Goal: Task Accomplishment & Management: Manage account settings

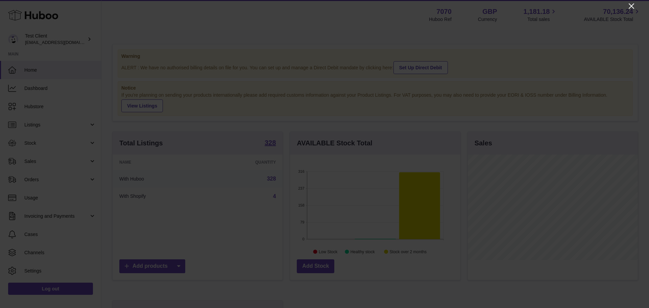
click at [427, 5] on icon "Close" at bounding box center [631, 6] width 8 height 8
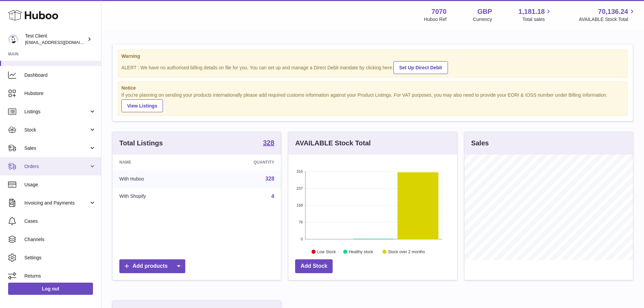
scroll to position [17, 0]
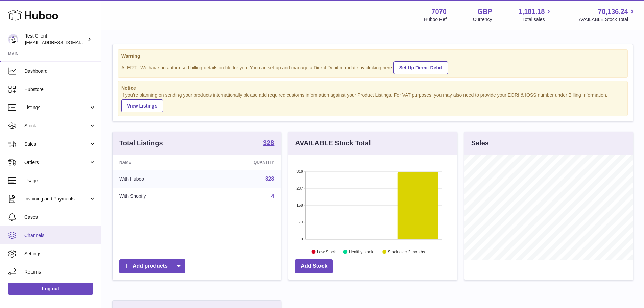
click at [46, 186] on span "Channels" at bounding box center [60, 235] width 72 height 6
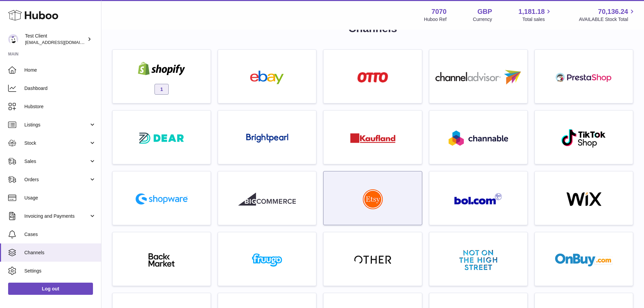
scroll to position [34, 0]
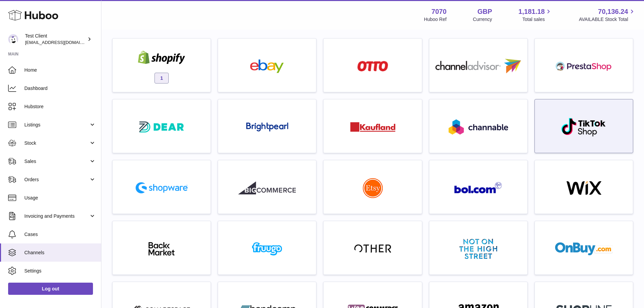
click at [571, 128] on img at bounding box center [583, 127] width 46 height 20
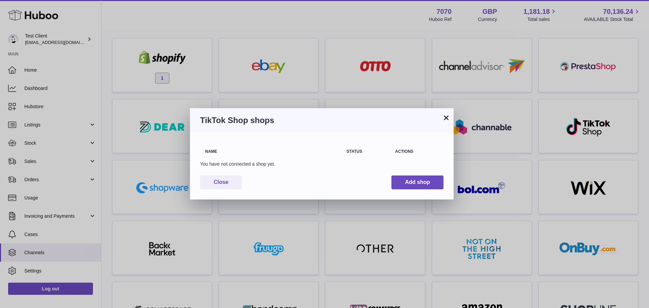
click at [443, 119] on button "×" at bounding box center [446, 118] width 8 height 8
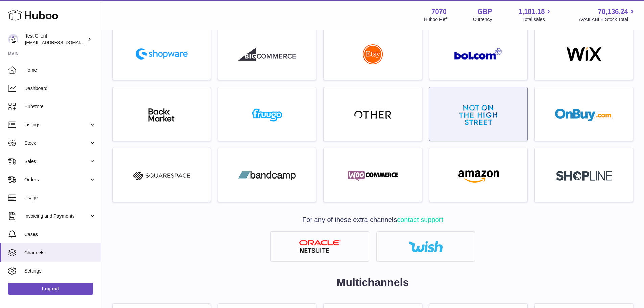
scroll to position [203, 0]
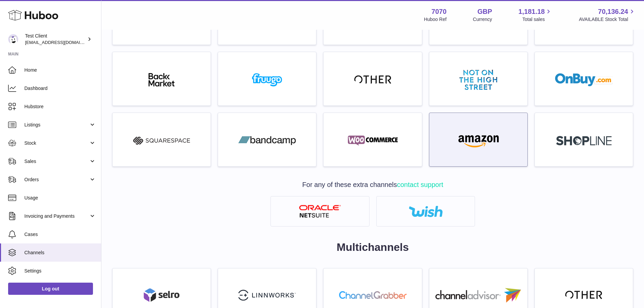
click at [458, 144] on img at bounding box center [477, 141] width 57 height 14
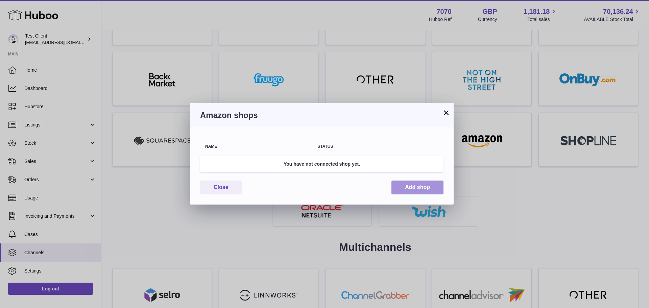
click at [413, 187] on button "Add shop" at bounding box center [417, 187] width 52 height 14
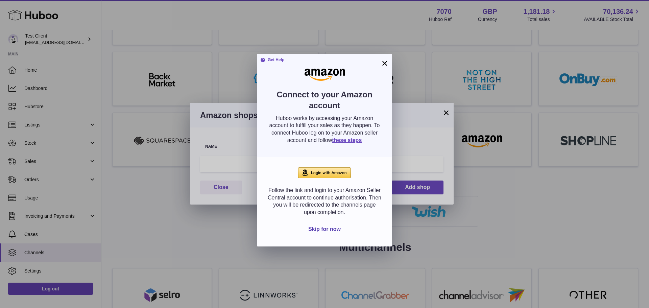
click at [381, 64] on button "×" at bounding box center [384, 63] width 8 height 8
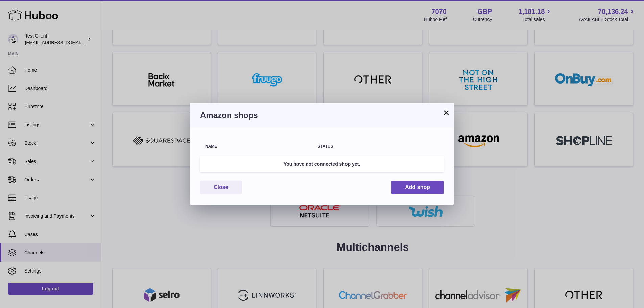
click at [446, 112] on button "×" at bounding box center [446, 112] width 8 height 8
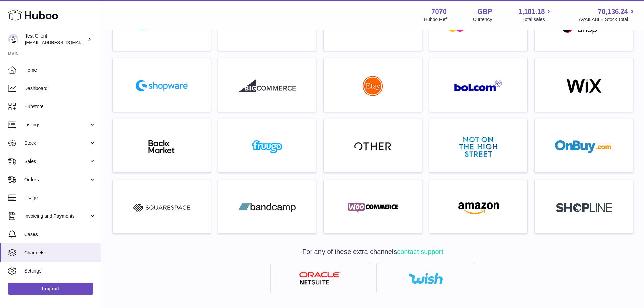
scroll to position [135, 0]
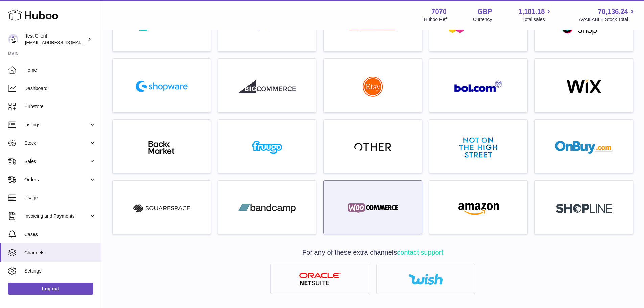
click at [402, 206] on div at bounding box center [372, 208] width 91 height 43
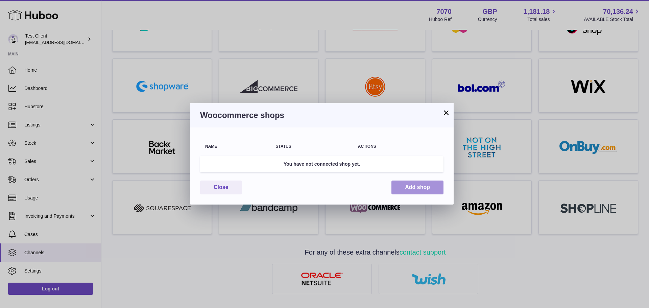
click at [415, 188] on button "Add shop" at bounding box center [417, 187] width 52 height 14
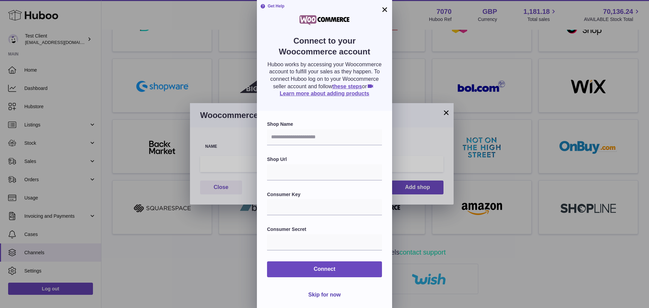
click at [385, 8] on button "×" at bounding box center [384, 9] width 8 height 8
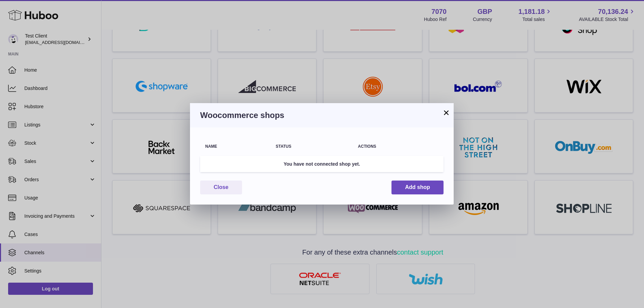
click at [442, 112] on button "×" at bounding box center [446, 112] width 8 height 8
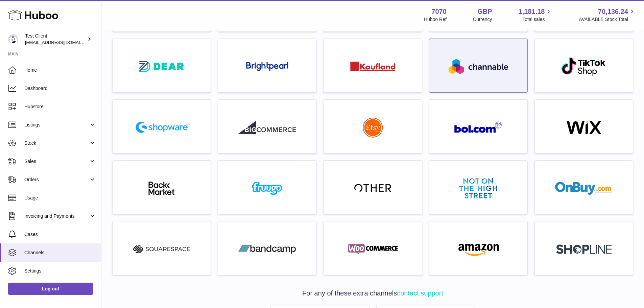
scroll to position [34, 0]
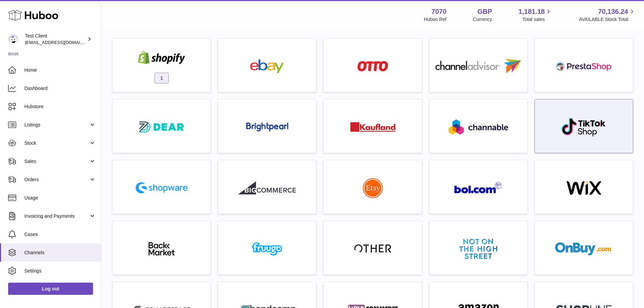
click at [569, 117] on img at bounding box center [583, 127] width 46 height 20
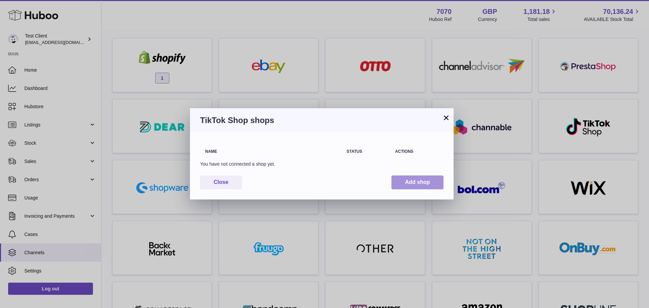
click at [421, 184] on button "Add shop" at bounding box center [417, 182] width 52 height 14
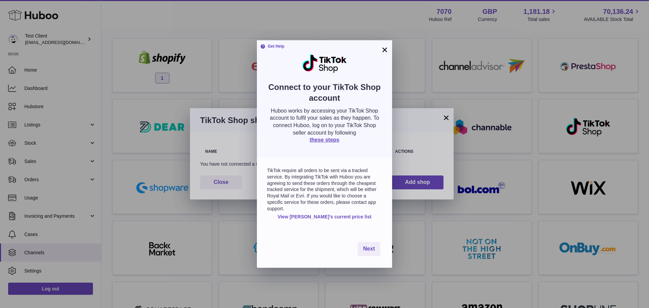
click at [384, 51] on button "×" at bounding box center [384, 50] width 8 height 8
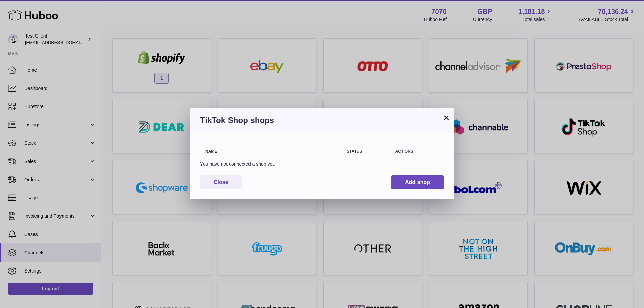
click at [449, 119] on button "×" at bounding box center [446, 118] width 8 height 8
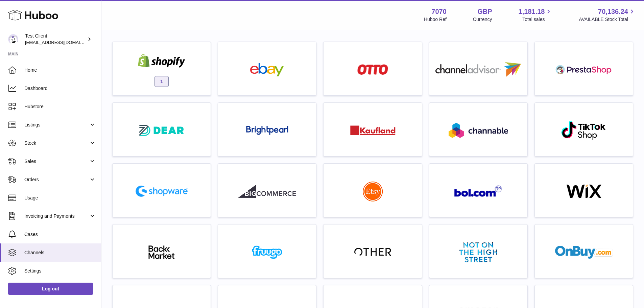
scroll to position [0, 0]
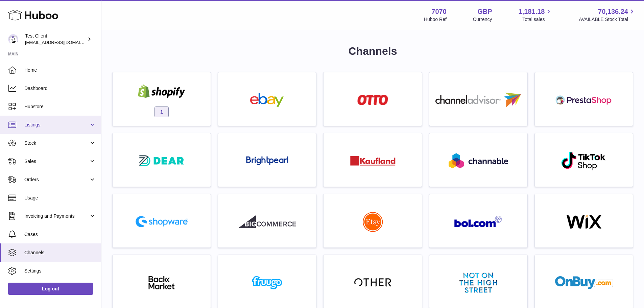
click at [44, 124] on span "Listings" at bounding box center [56, 125] width 65 height 6
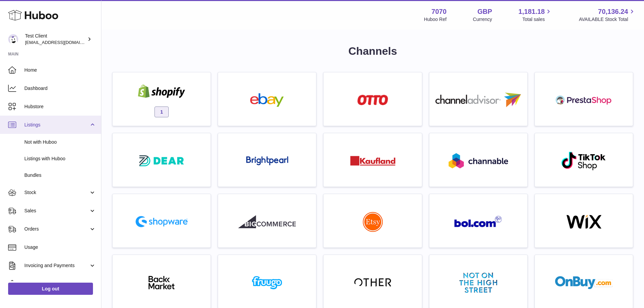
click at [51, 126] on span "Listings" at bounding box center [56, 125] width 65 height 6
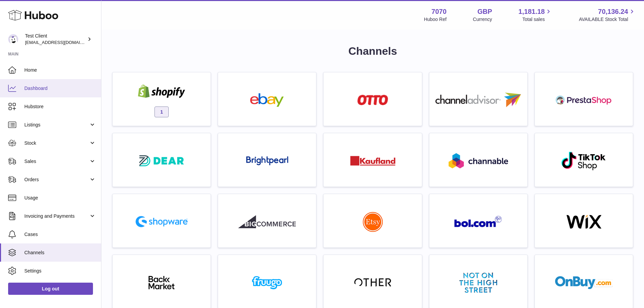
click at [44, 84] on link "Dashboard" at bounding box center [50, 88] width 101 height 18
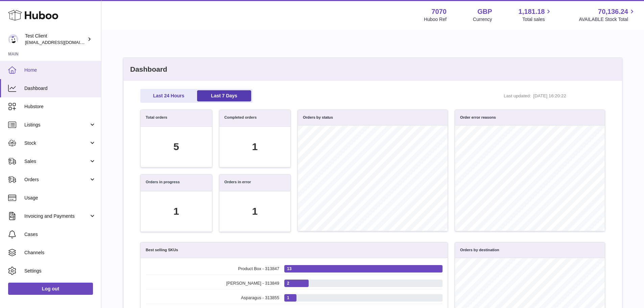
click at [36, 68] on span "Home" at bounding box center [60, 70] width 72 height 6
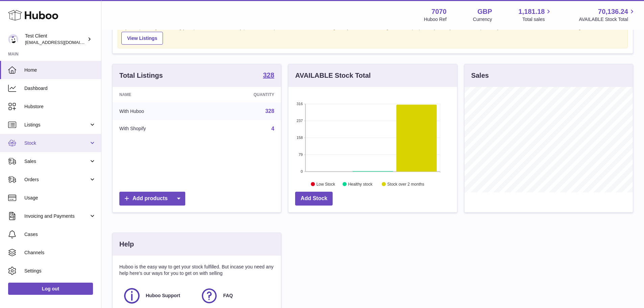
click at [51, 144] on span "Stock" at bounding box center [56, 143] width 65 height 6
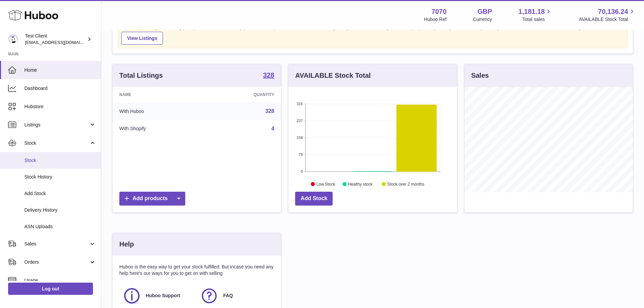
click at [49, 162] on span "Stock" at bounding box center [60, 160] width 72 height 6
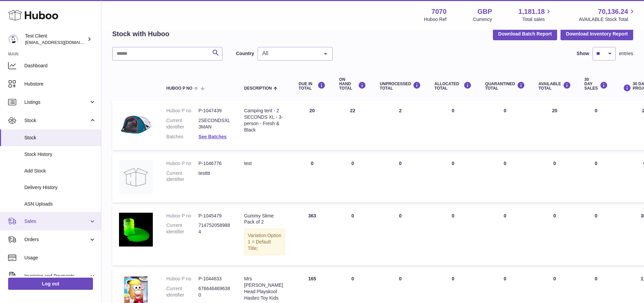
scroll to position [34, 0]
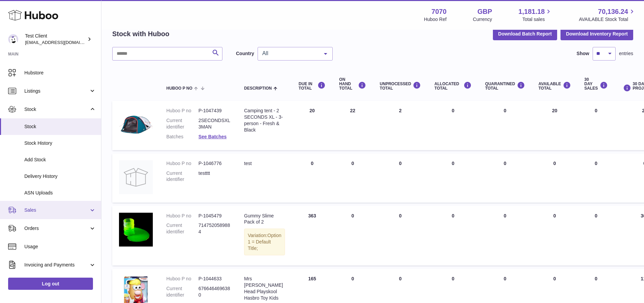
click at [47, 213] on span "Sales" at bounding box center [56, 210] width 65 height 6
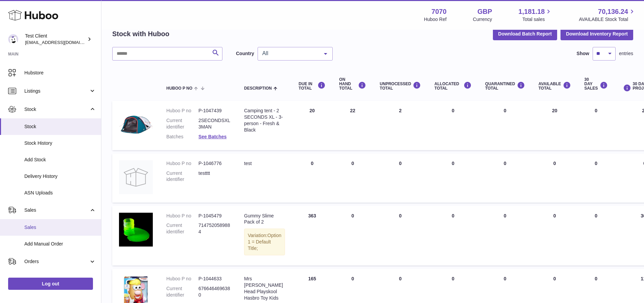
click at [42, 230] on span "Sales" at bounding box center [60, 227] width 72 height 6
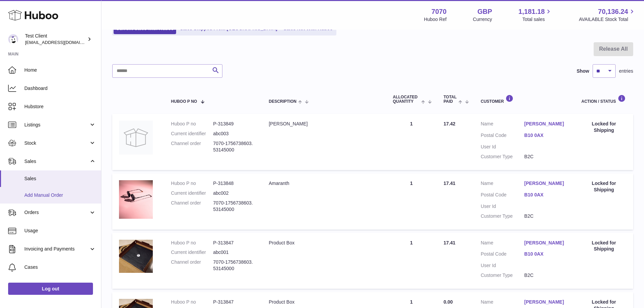
scroll to position [68, 0]
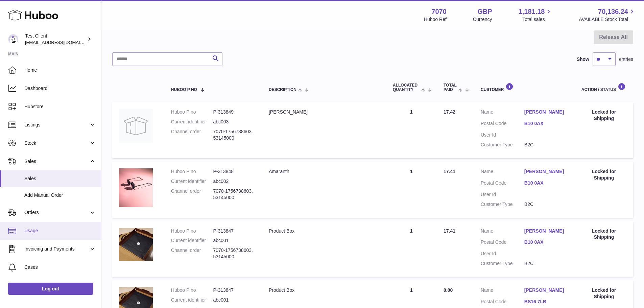
click at [51, 231] on span "Usage" at bounding box center [60, 230] width 72 height 6
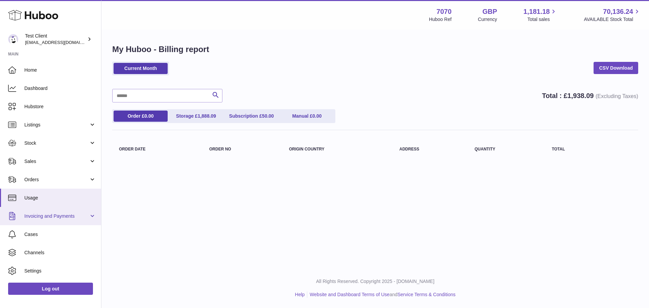
click at [40, 217] on span "Invoicing and Payments" at bounding box center [56, 216] width 65 height 6
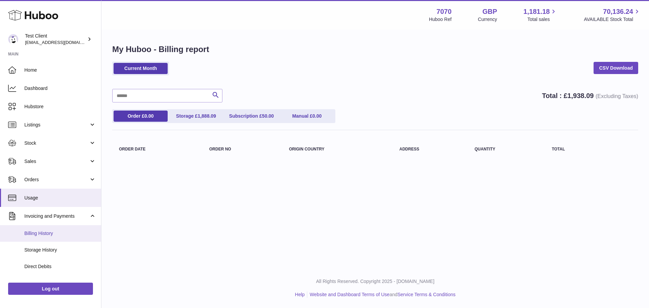
click at [40, 234] on span "Billing History" at bounding box center [60, 233] width 72 height 6
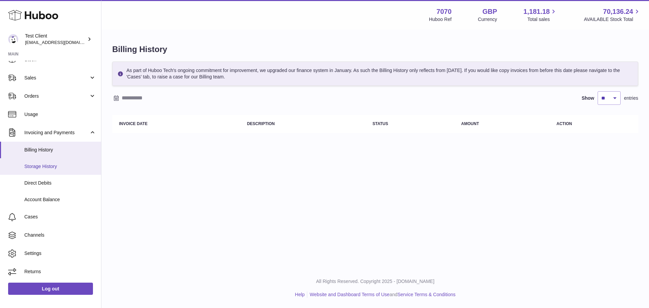
scroll to position [50, 0]
